Goal: Transaction & Acquisition: Download file/media

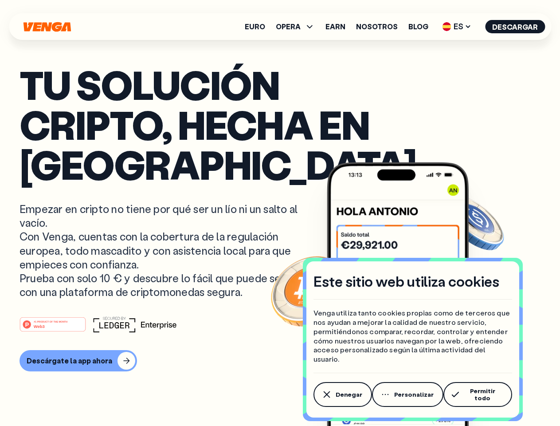
click at [280, 213] on p "Empezar en cripto no tiene por qué ser un lío ni un salto al vacío. Con Venga, …" at bounding box center [160, 250] width 280 height 97
click at [342, 396] on span "Denegar" at bounding box center [349, 394] width 27 height 7
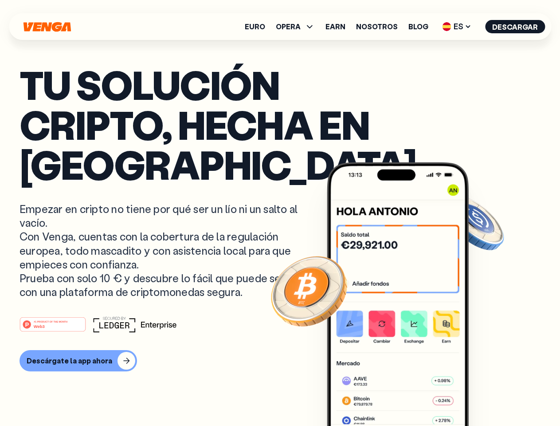
click at [408, 396] on img at bounding box center [398, 310] width 142 height 297
click at [479, 396] on article "Tu solución cripto, hecha en [GEOGRAPHIC_DATA] Empezar en cripto no tiene por q…" at bounding box center [280, 230] width 521 height 333
click at [300, 27] on span "OPERA" at bounding box center [288, 26] width 25 height 7
click at [458, 27] on span "ES" at bounding box center [456, 27] width 35 height 14
click at [516, 27] on button "Descargar" at bounding box center [515, 26] width 60 height 13
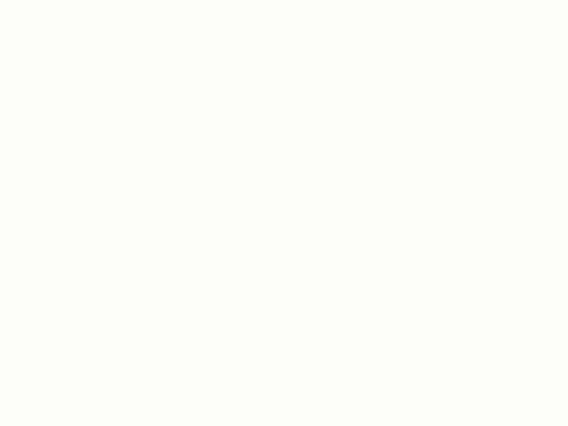
click at [280, 0] on html "Este sitio web utiliza cookies Venga utiliza tanto cookies propias como de terc…" at bounding box center [284, 0] width 568 height 0
click at [75, 0] on html "Este sitio web utiliza cookies Venga utiliza tanto cookies propias como de terc…" at bounding box center [284, 0] width 568 height 0
click at [66, 0] on html "Este sitio web utiliza cookies Venga utiliza tanto cookies propias como de terc…" at bounding box center [284, 0] width 568 height 0
